Goal: Check status: Check status

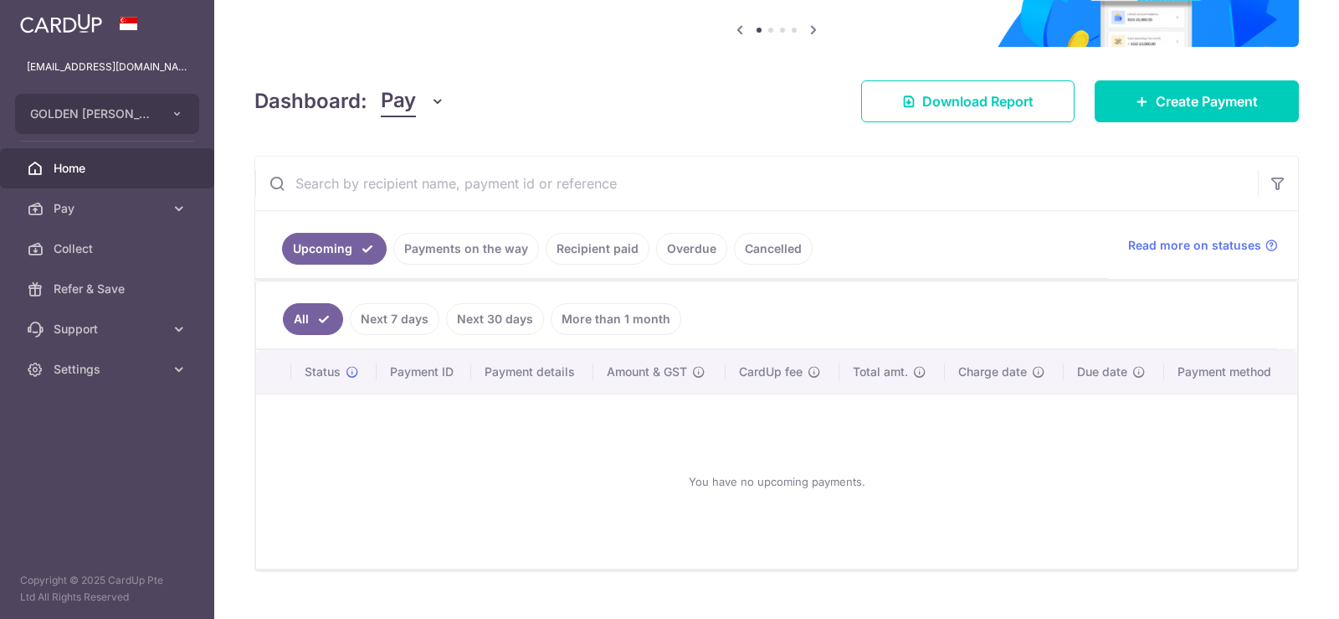
click at [496, 250] on link "Payments on the way" at bounding box center [466, 249] width 146 height 32
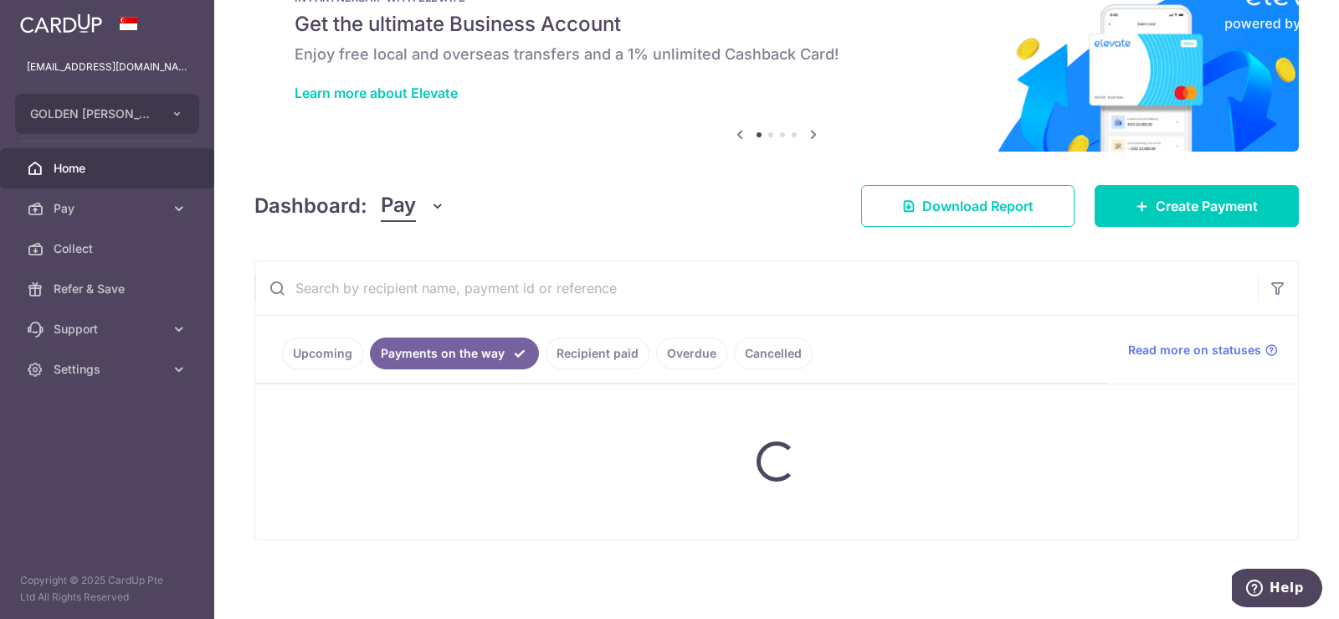
scroll to position [128, 0]
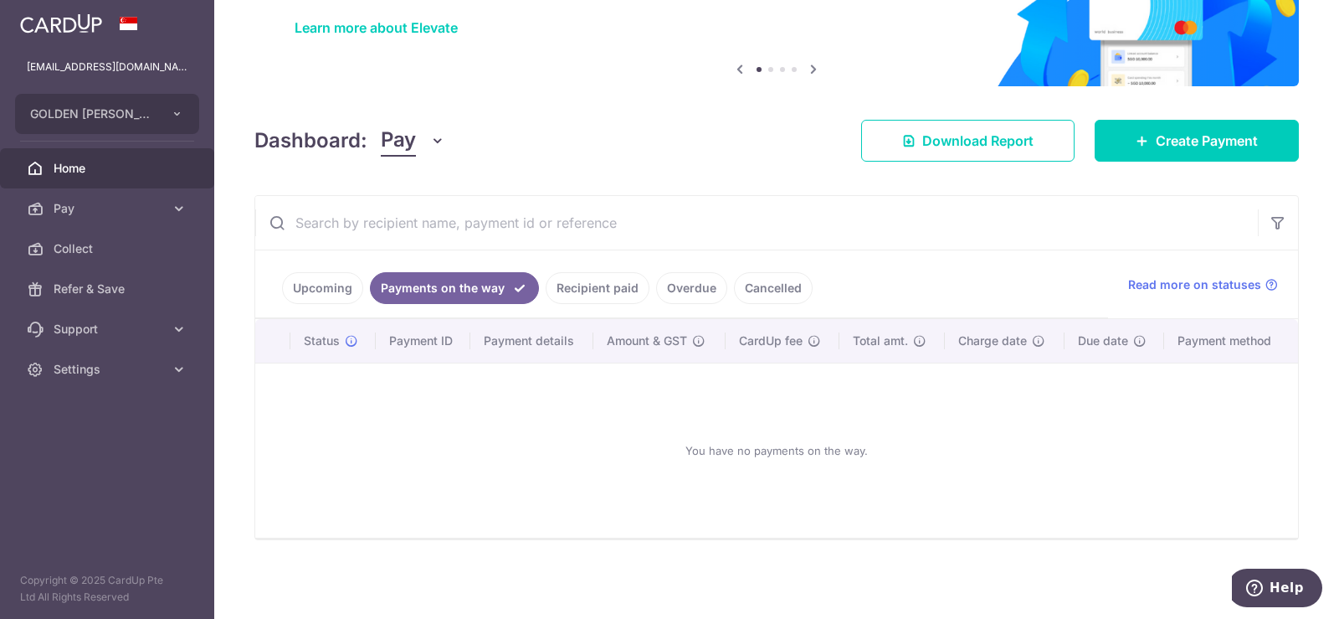
click at [316, 285] on link "Upcoming" at bounding box center [322, 288] width 81 height 32
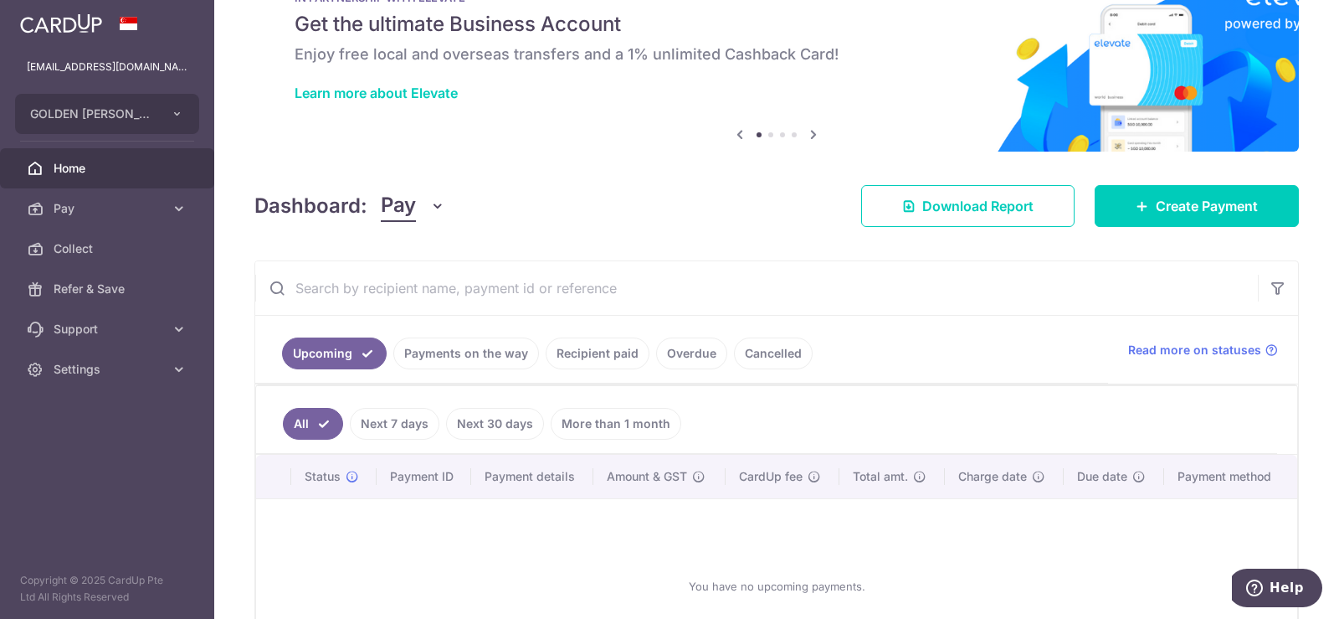
scroll to position [167, 0]
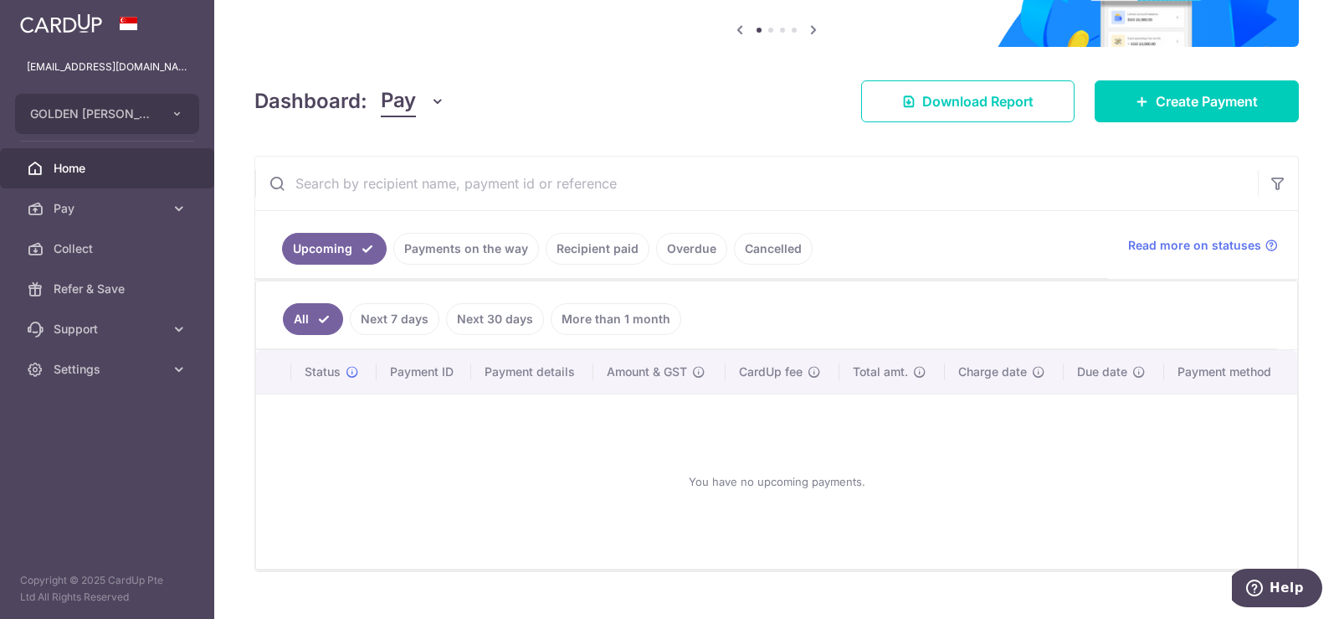
click at [473, 251] on link "Payments on the way" at bounding box center [466, 249] width 146 height 32
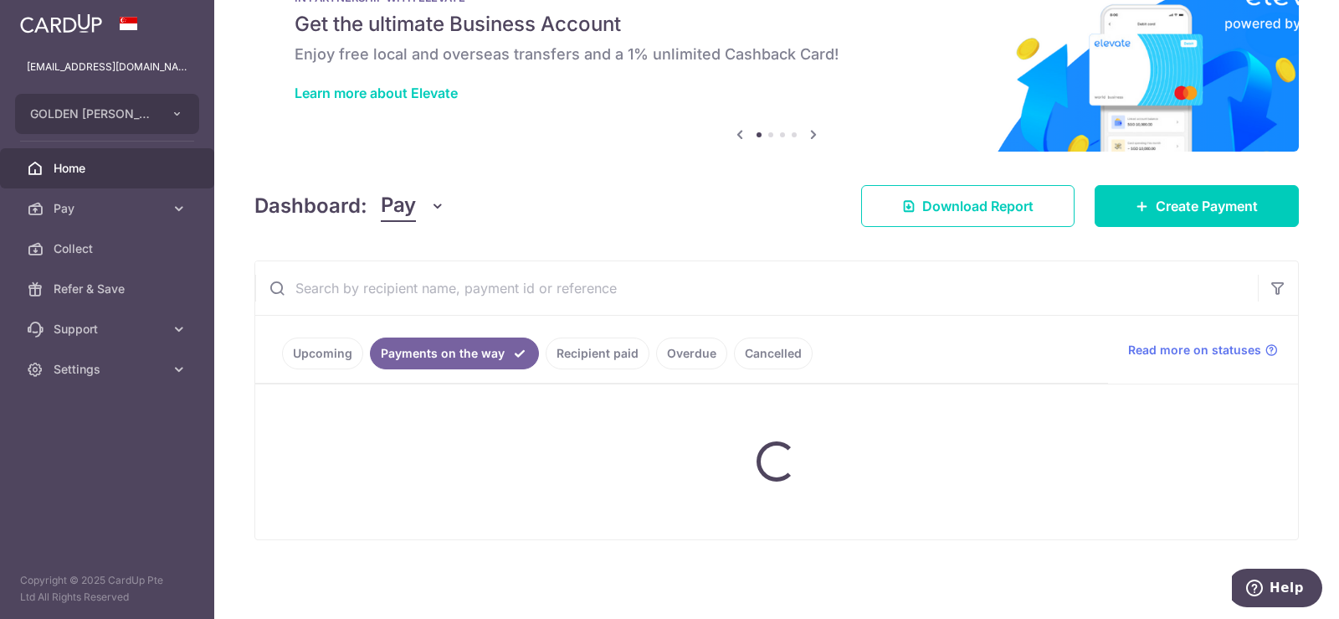
scroll to position [128, 0]
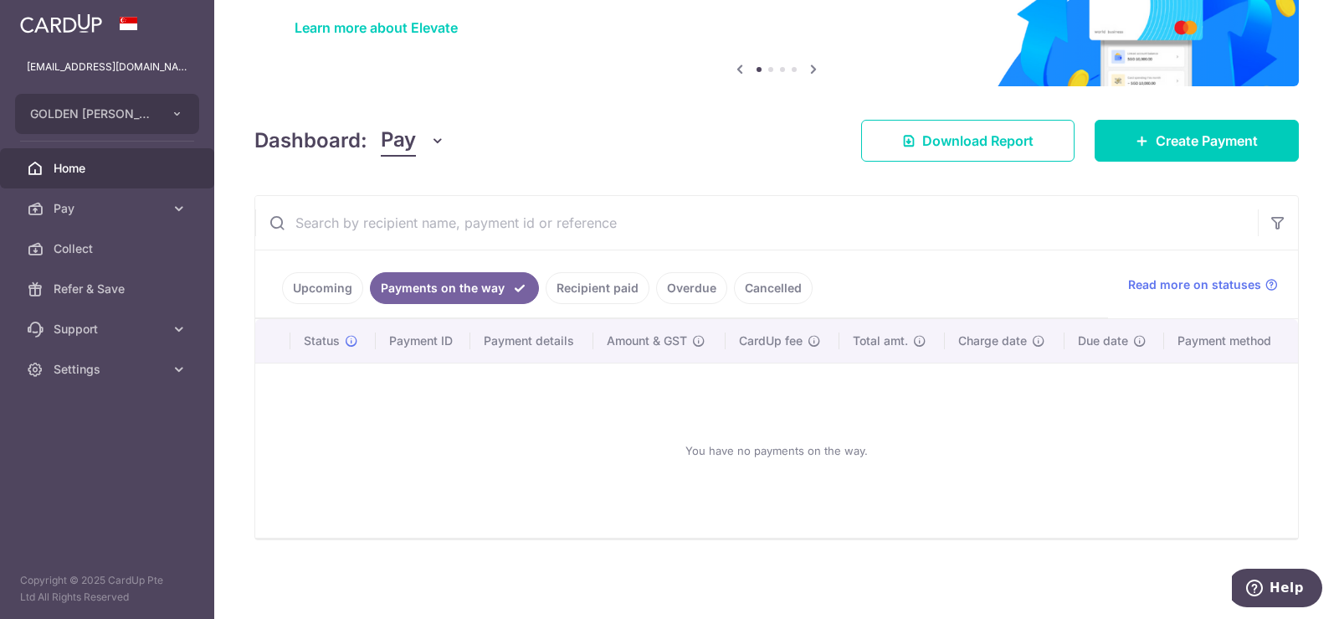
click at [769, 287] on link "Cancelled" at bounding box center [773, 288] width 79 height 32
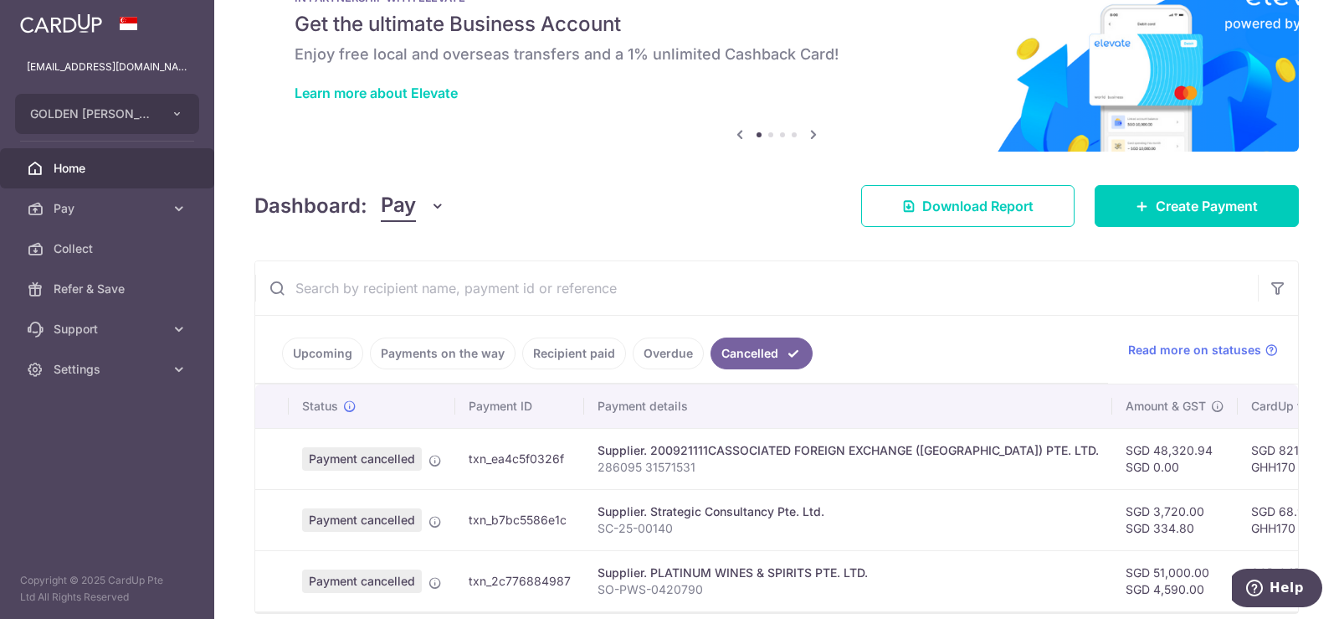
scroll to position [145, 0]
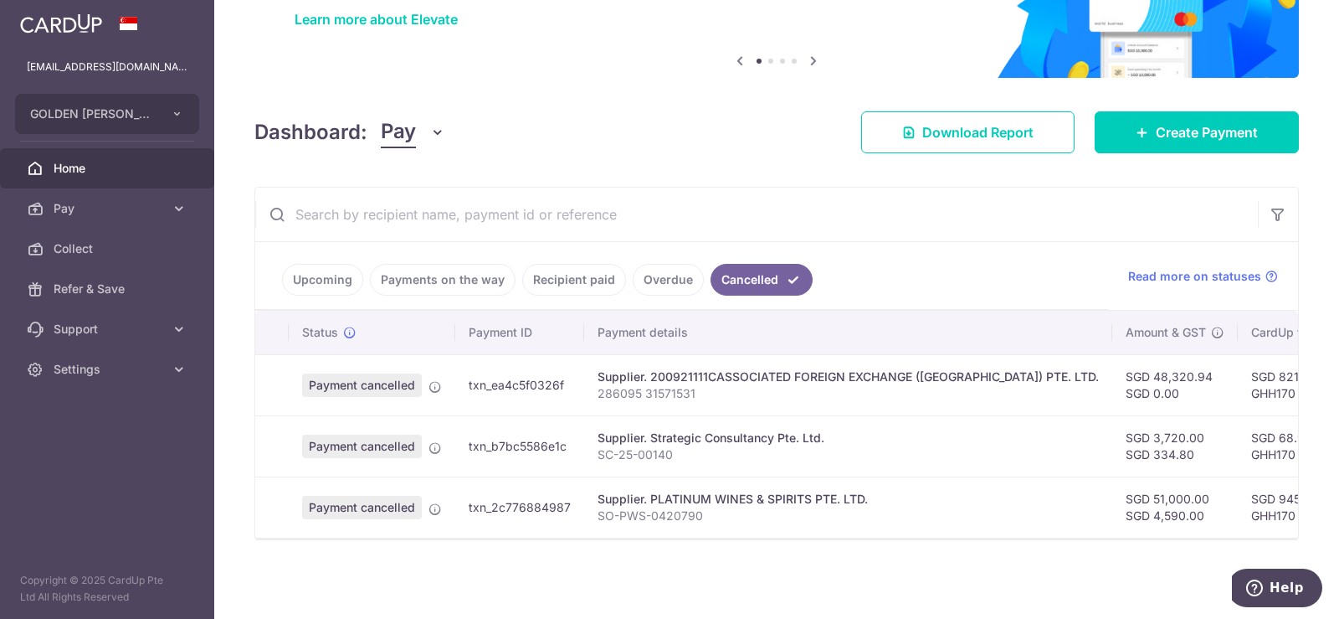
click at [666, 264] on link "Overdue" at bounding box center [668, 280] width 71 height 32
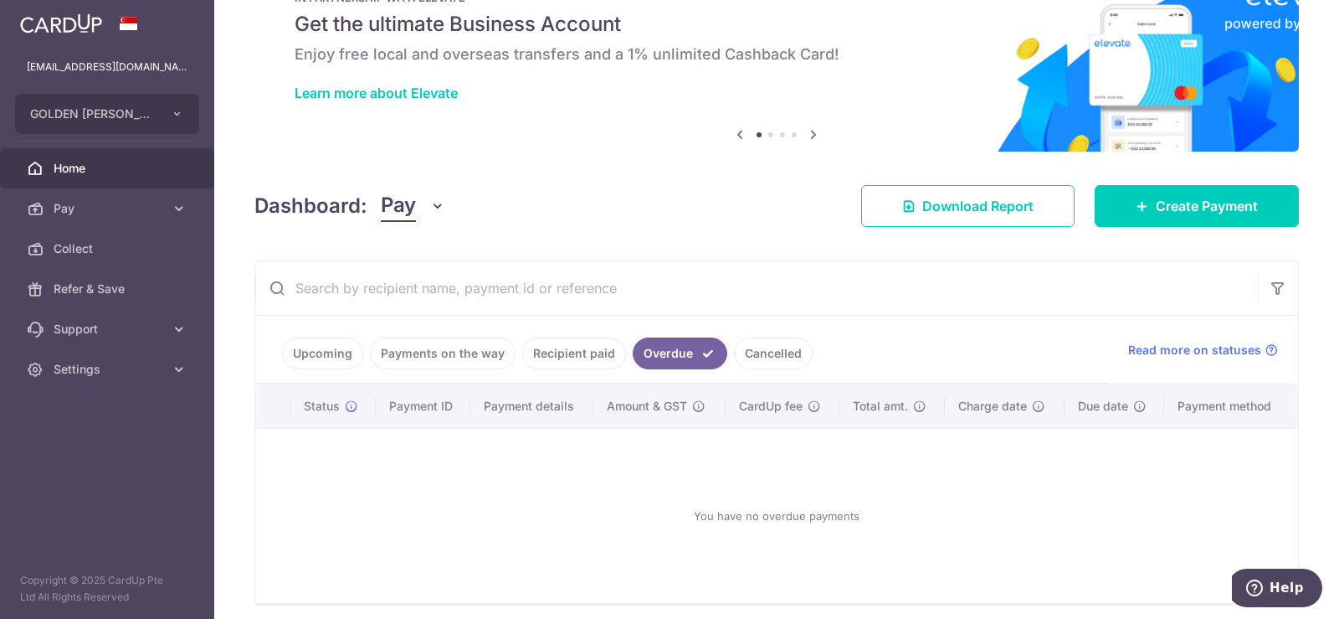
scroll to position [128, 0]
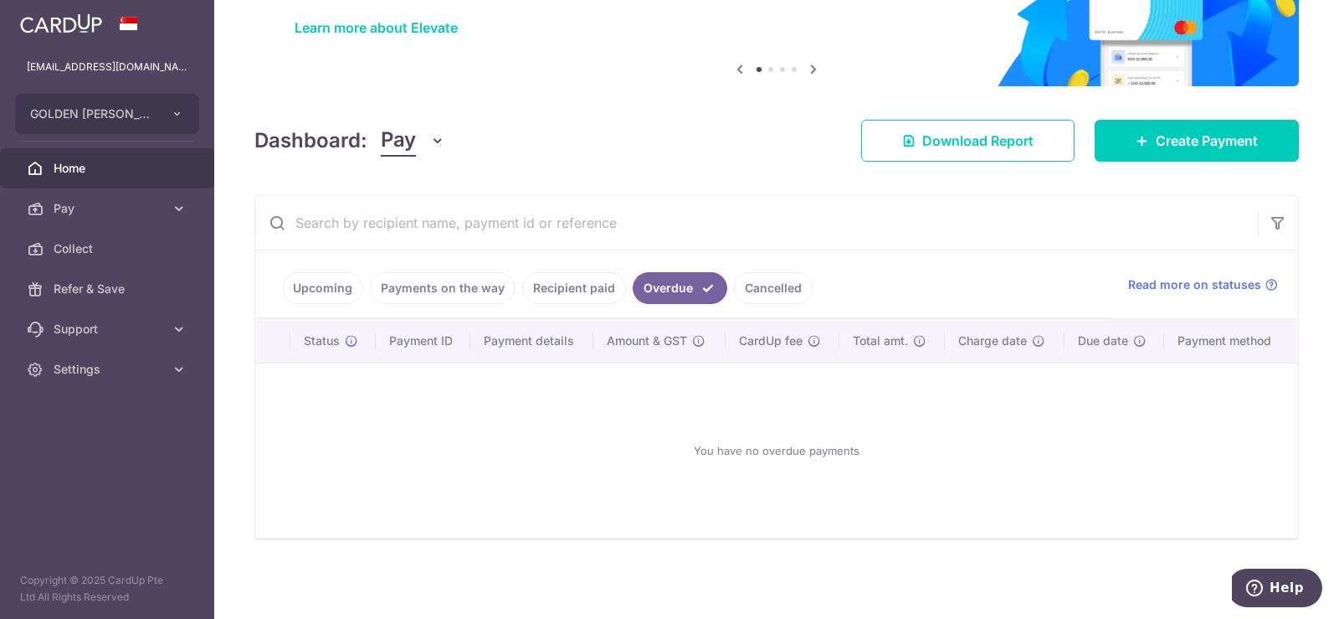
click at [546, 287] on link "Recipient paid" at bounding box center [574, 288] width 104 height 32
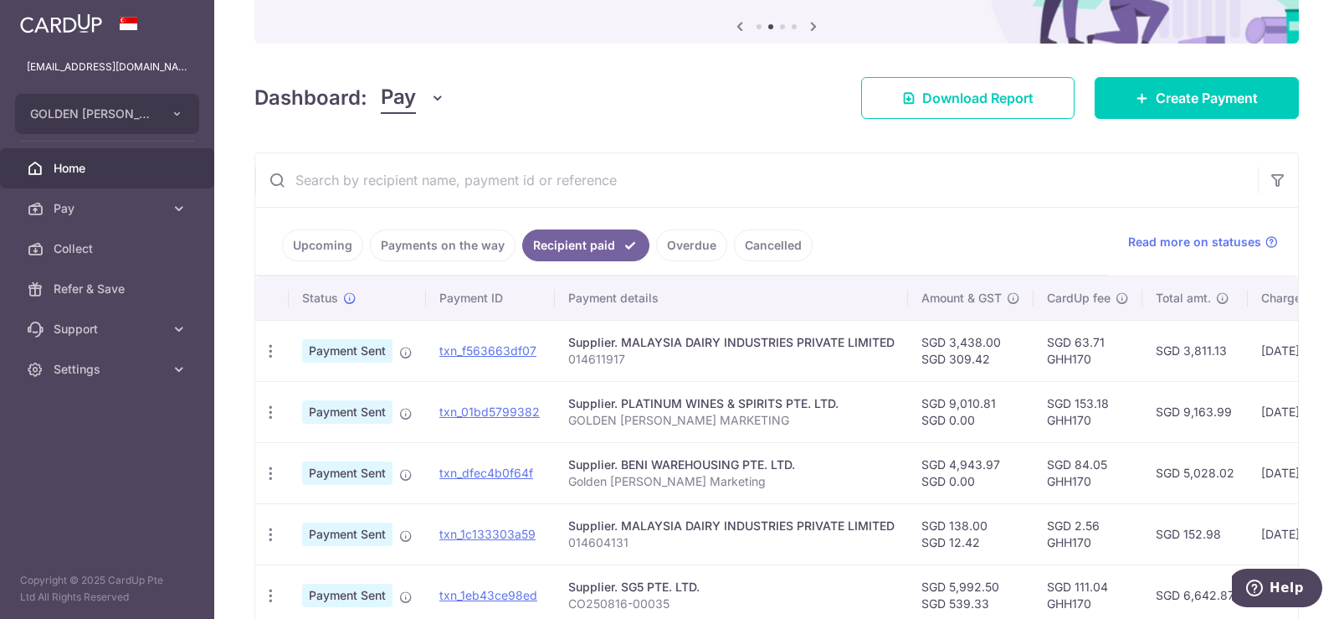
scroll to position [167, 0]
